Goal: Task Accomplishment & Management: Use online tool/utility

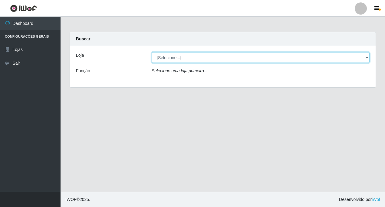
click at [367, 58] on select "[Selecione...] Rede Fácil Construção" at bounding box center [261, 57] width 218 height 11
select select "318"
click at [152, 52] on select "[Selecione...] Rede Fácil Construção" at bounding box center [261, 57] width 218 height 11
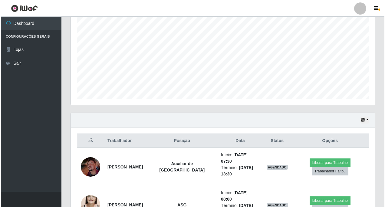
scroll to position [164, 0]
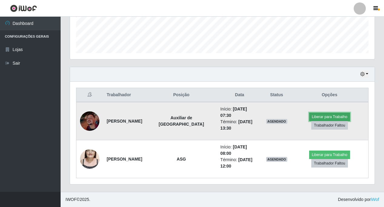
click at [317, 115] on button "Liberar para Trabalho" at bounding box center [329, 116] width 41 height 8
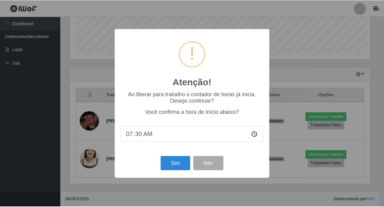
scroll to position [126, 301]
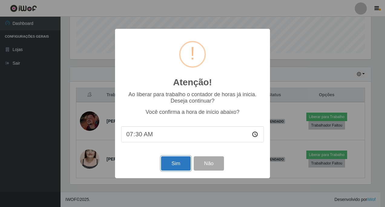
click at [176, 164] on button "Sim" at bounding box center [175, 163] width 29 height 14
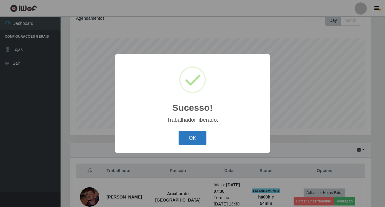
click at [195, 135] on button "OK" at bounding box center [193, 138] width 28 height 14
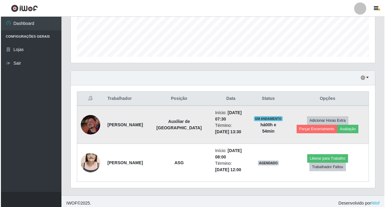
scroll to position [164, 0]
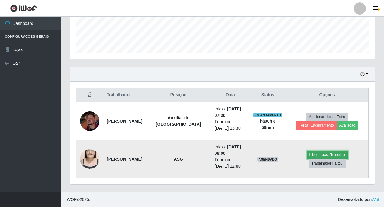
click at [307, 158] on button "Liberar para Trabalho" at bounding box center [327, 154] width 41 height 8
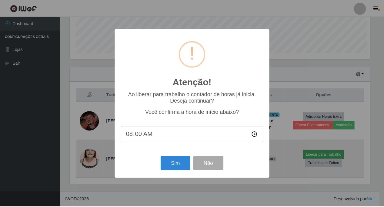
scroll to position [126, 301]
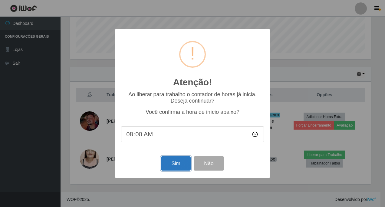
click at [172, 163] on button "Sim" at bounding box center [175, 163] width 29 height 14
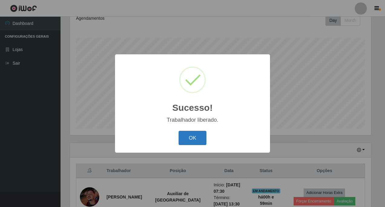
click at [192, 138] on button "OK" at bounding box center [193, 138] width 28 height 14
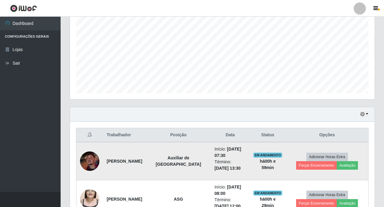
scroll to position [164, 0]
